Goal: Transaction & Acquisition: Purchase product/service

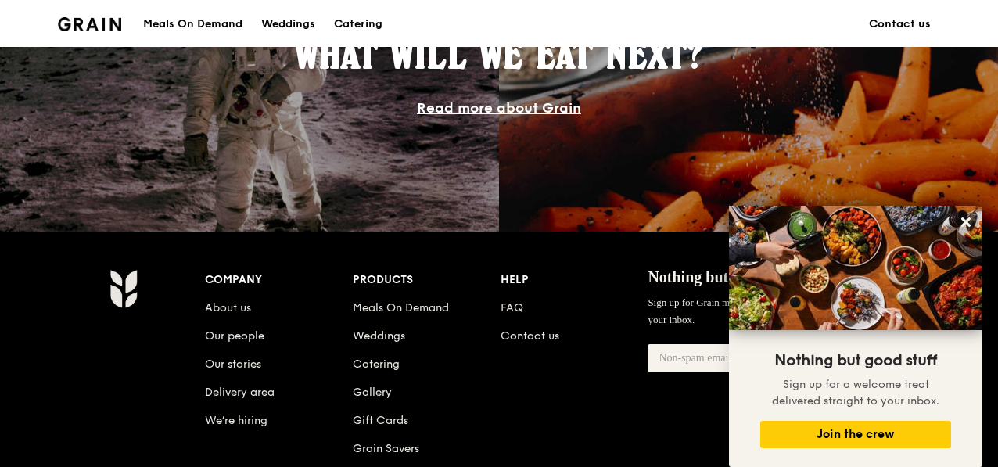
scroll to position [1486, 0]
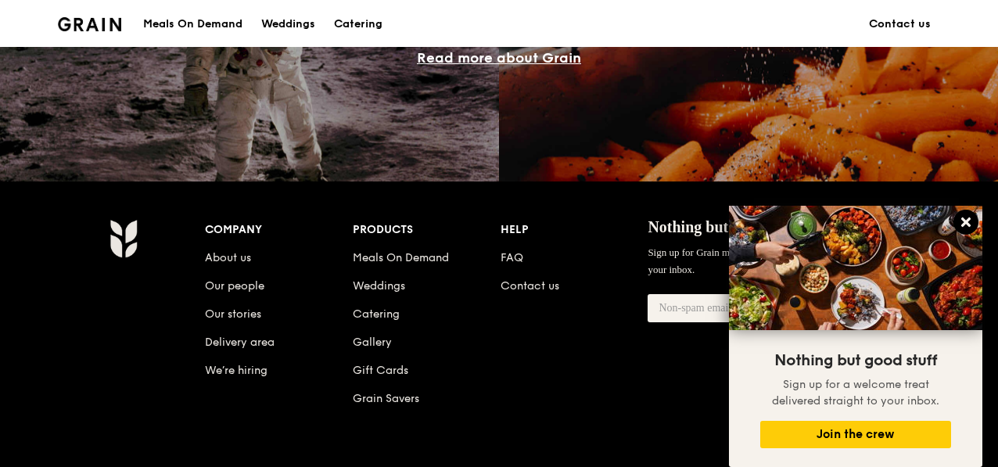
click at [969, 221] on icon at bounding box center [966, 222] width 14 height 14
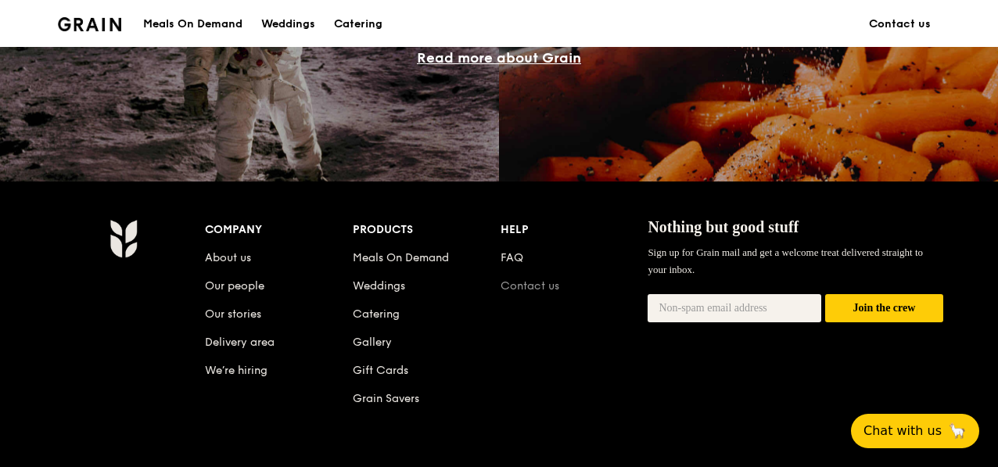
click at [528, 281] on link "Contact us" at bounding box center [529, 285] width 59 height 13
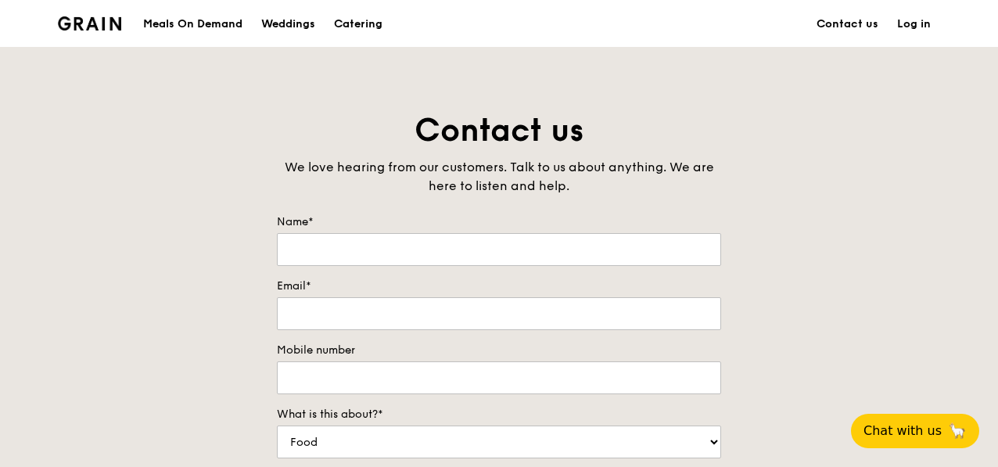
click at [175, 19] on div "Meals On Demand" at bounding box center [192, 24] width 99 height 47
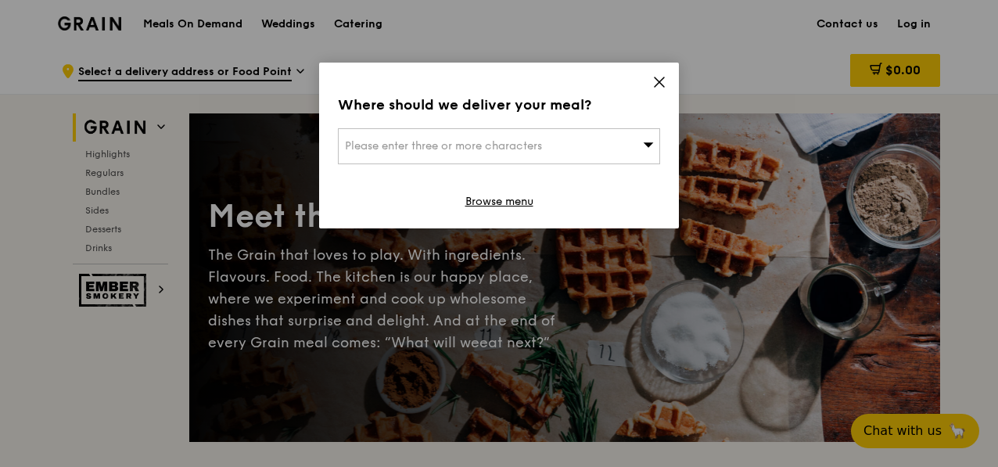
click at [657, 81] on icon at bounding box center [658, 81] width 9 height 9
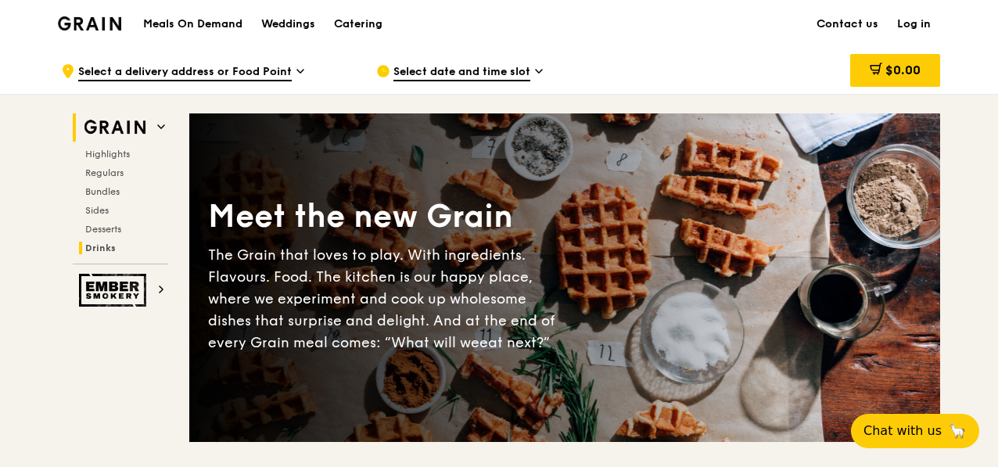
click at [98, 247] on span "Drinks" at bounding box center [100, 247] width 30 height 11
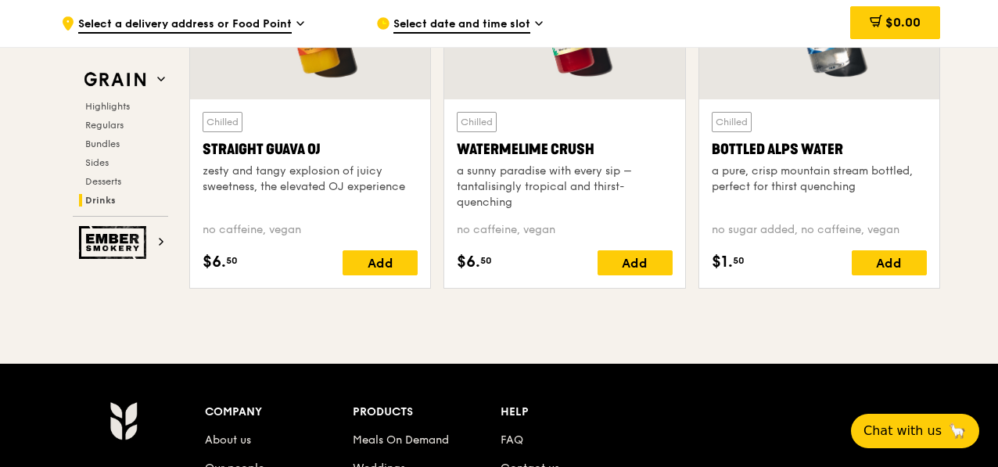
scroll to position [6338, 0]
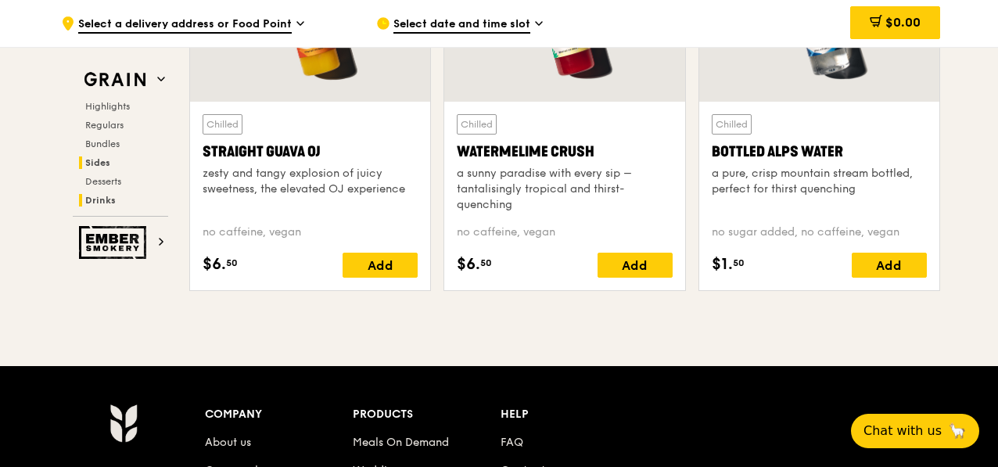
click at [110, 160] on h2 "Sides" at bounding box center [123, 162] width 89 height 13
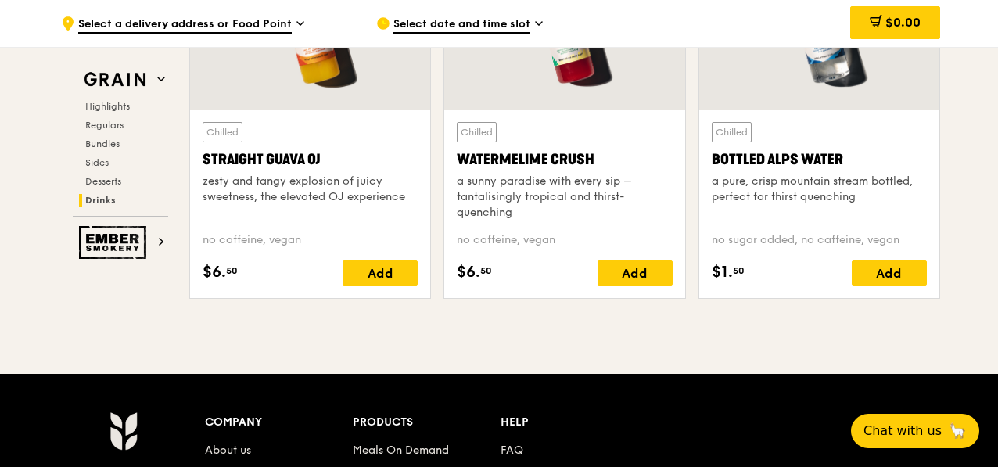
scroll to position [6371, 0]
